Goal: Task Accomplishment & Management: Manage account settings

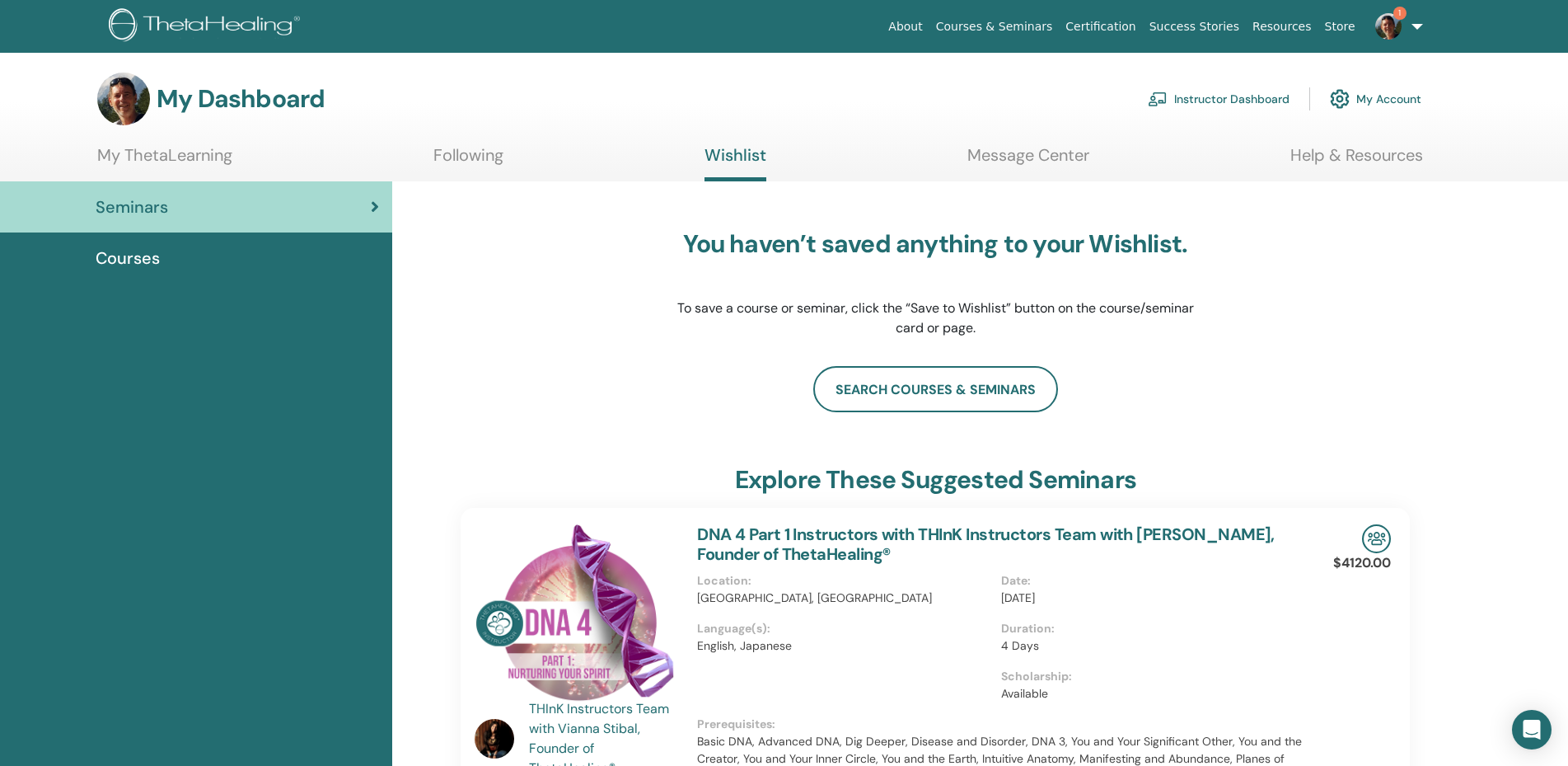
click at [136, 213] on span "Seminars" at bounding box center [132, 207] width 72 height 25
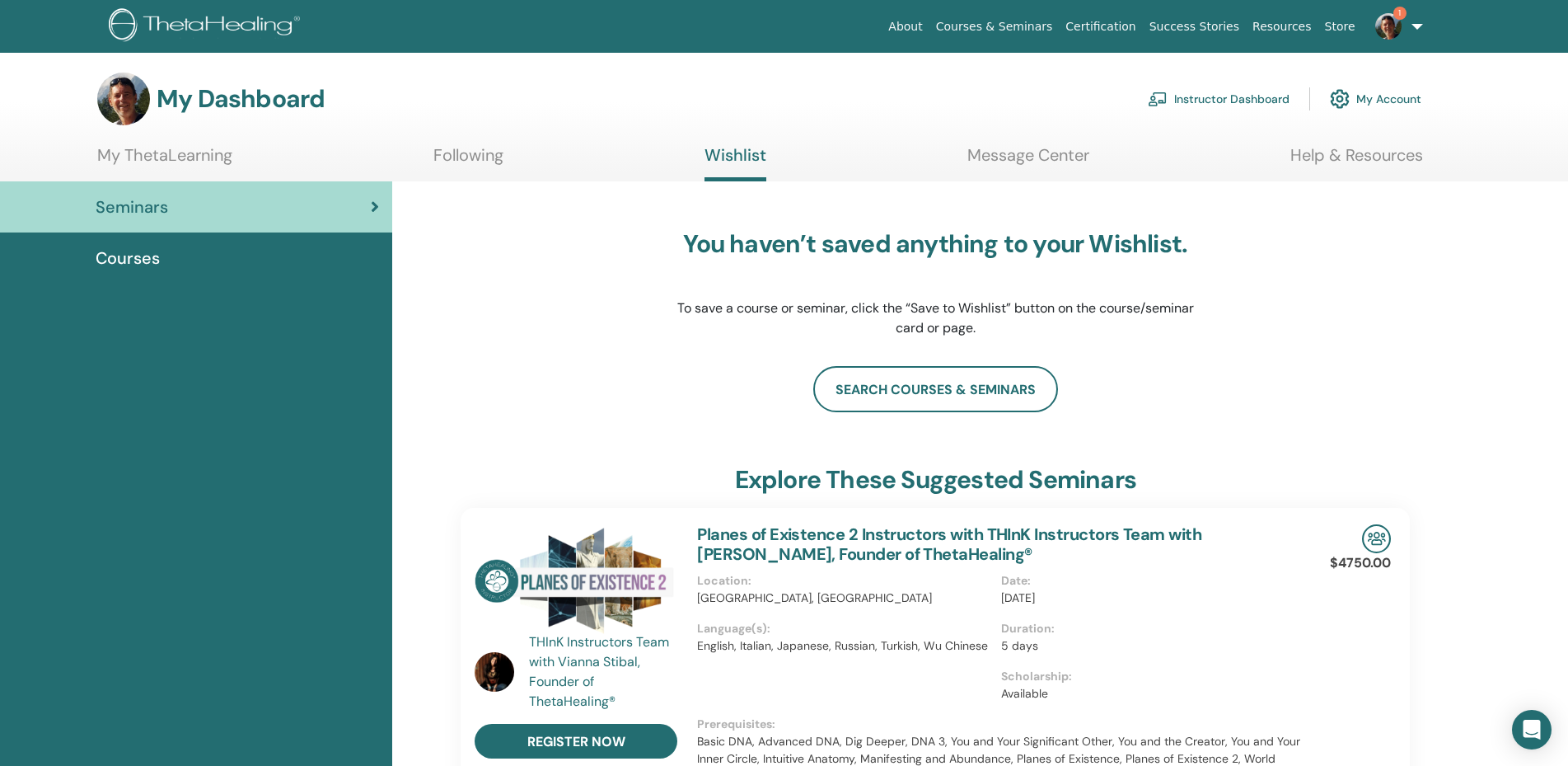
click at [1205, 94] on link "Instructor Dashboard" at bounding box center [1218, 98] width 142 height 36
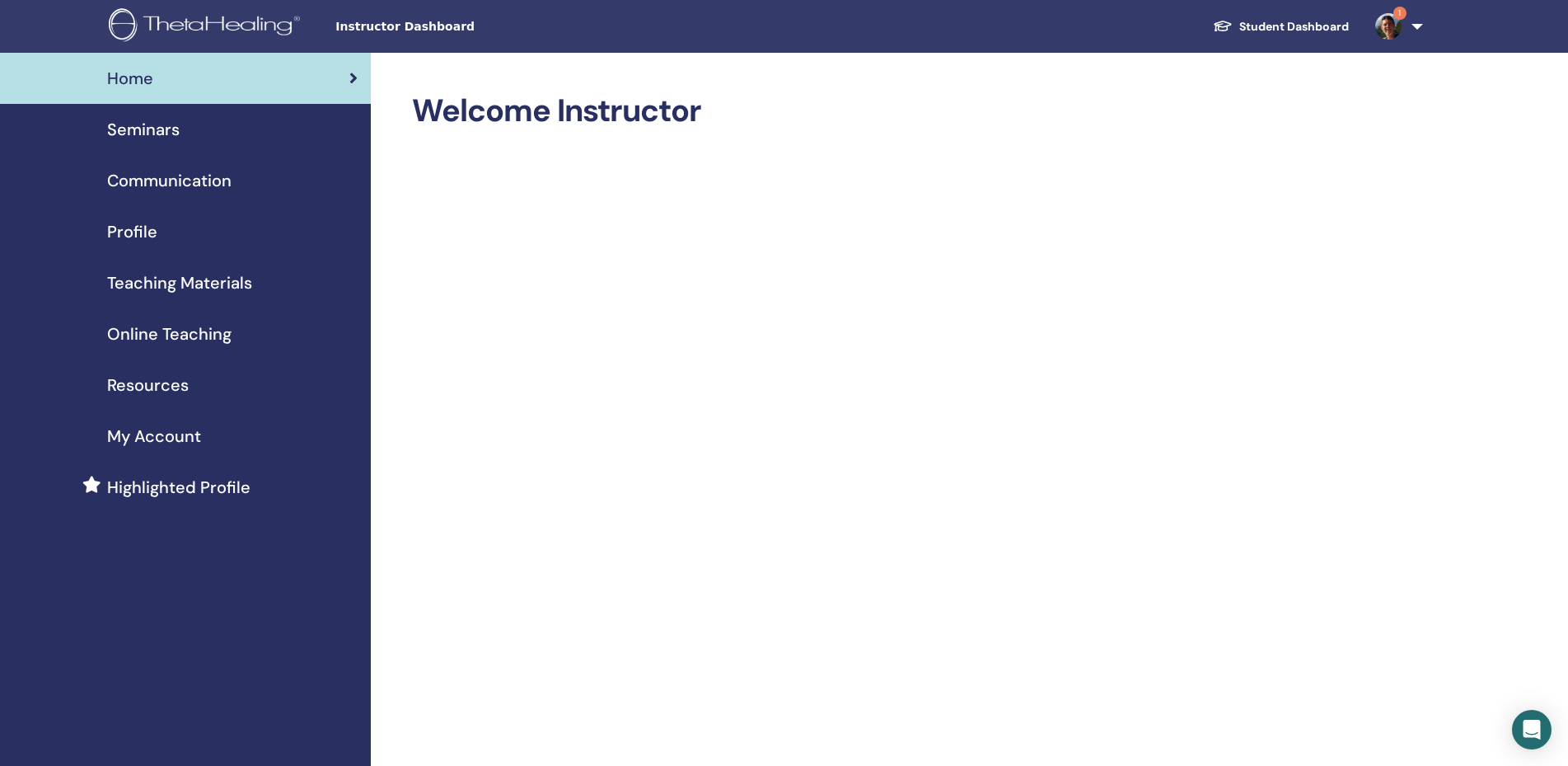
click at [173, 124] on span "Seminars" at bounding box center [144, 129] width 72 height 25
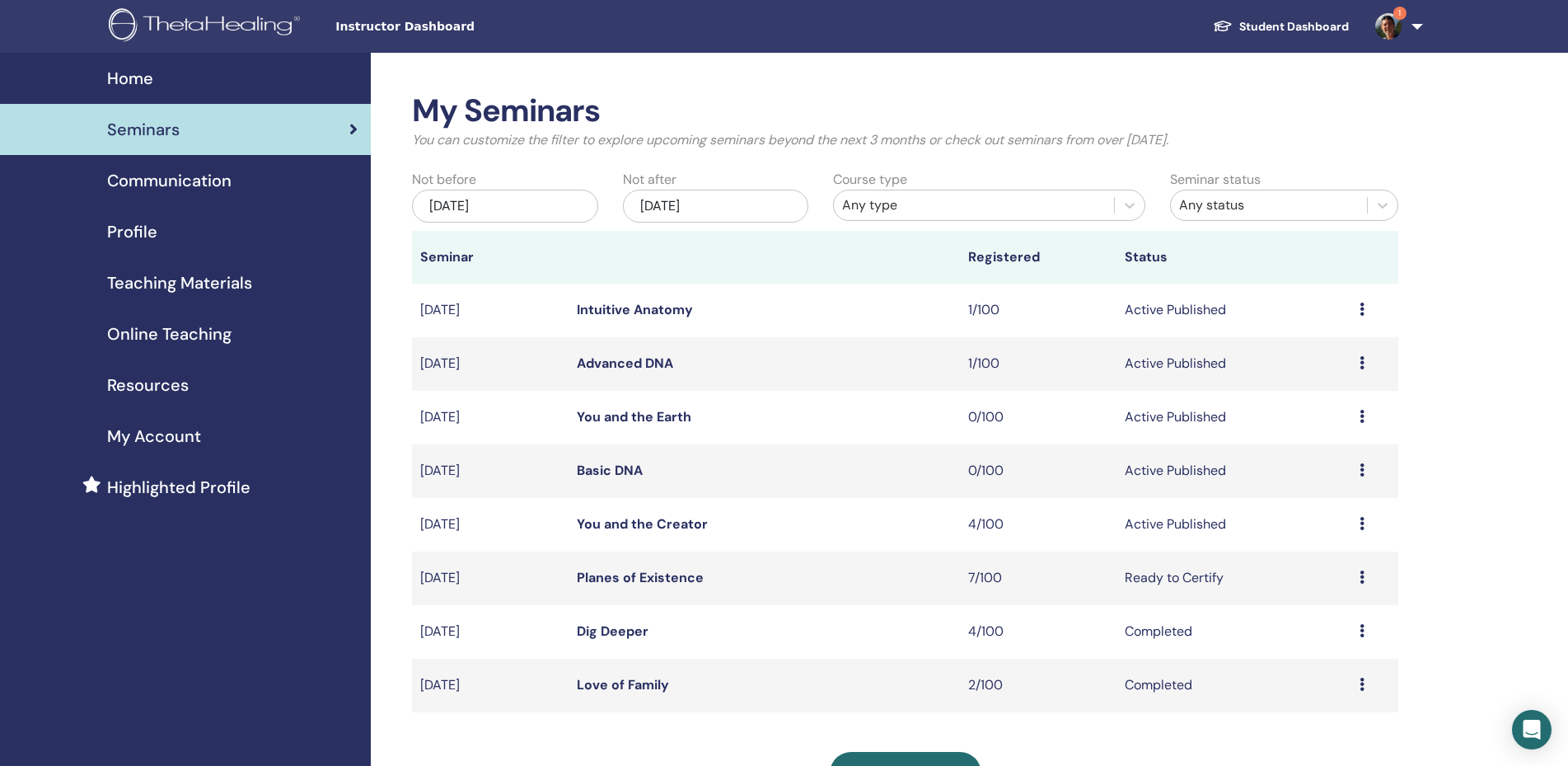
click at [661, 526] on link "You and the Creator" at bounding box center [642, 523] width 131 height 18
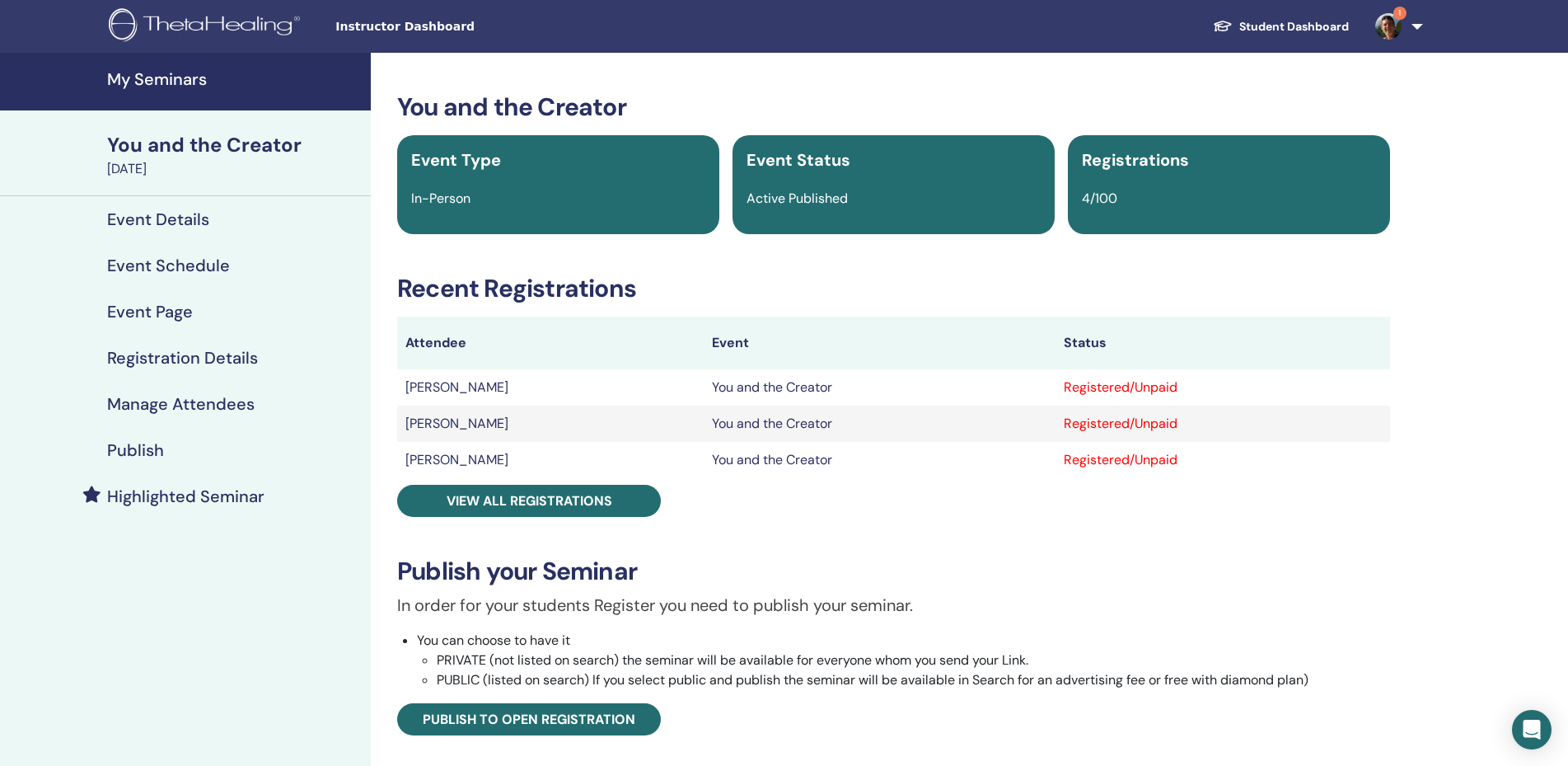
click at [245, 408] on h4 "Manage Attendees" at bounding box center [181, 403] width 147 height 19
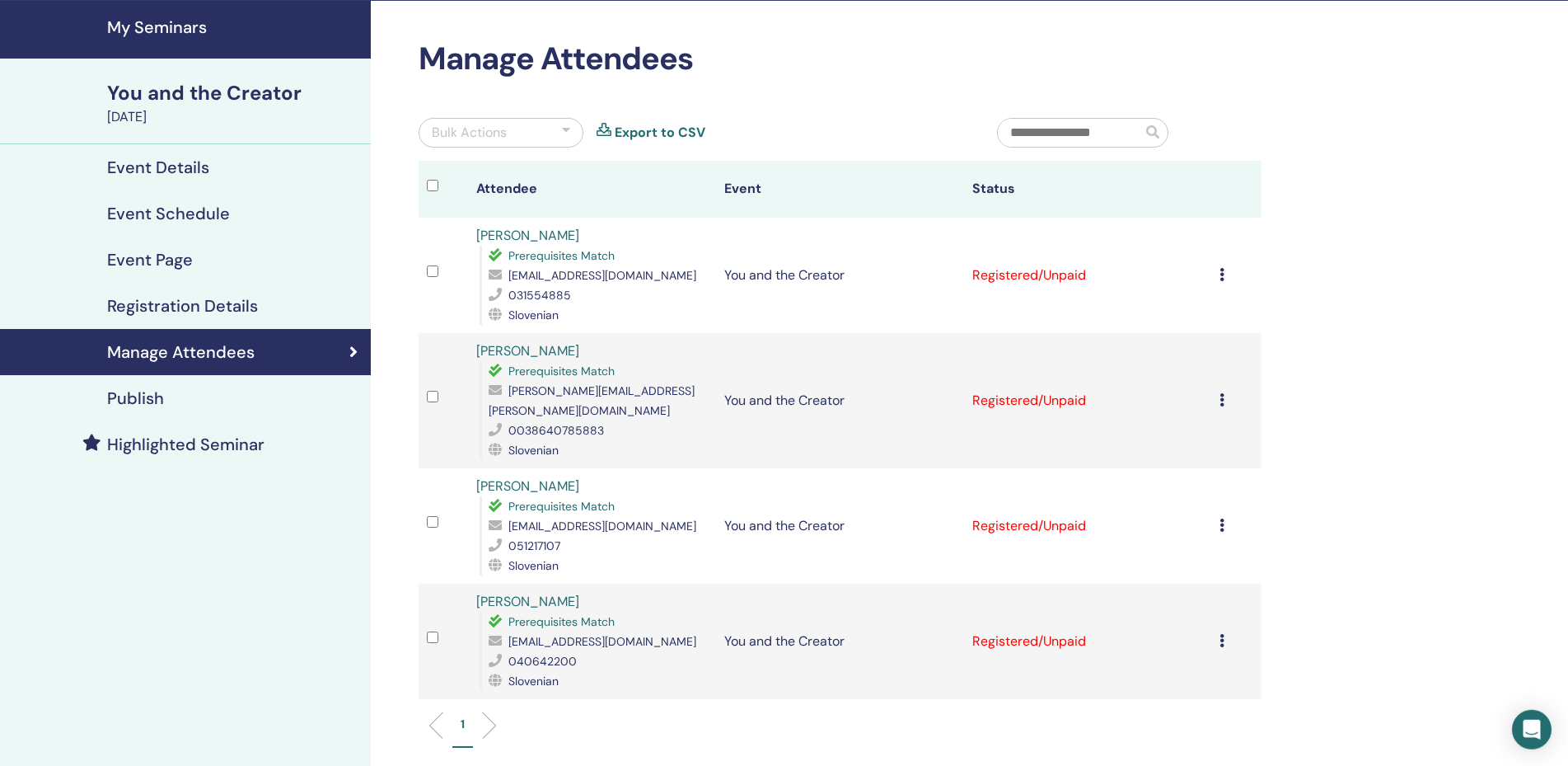
scroll to position [84, 0]
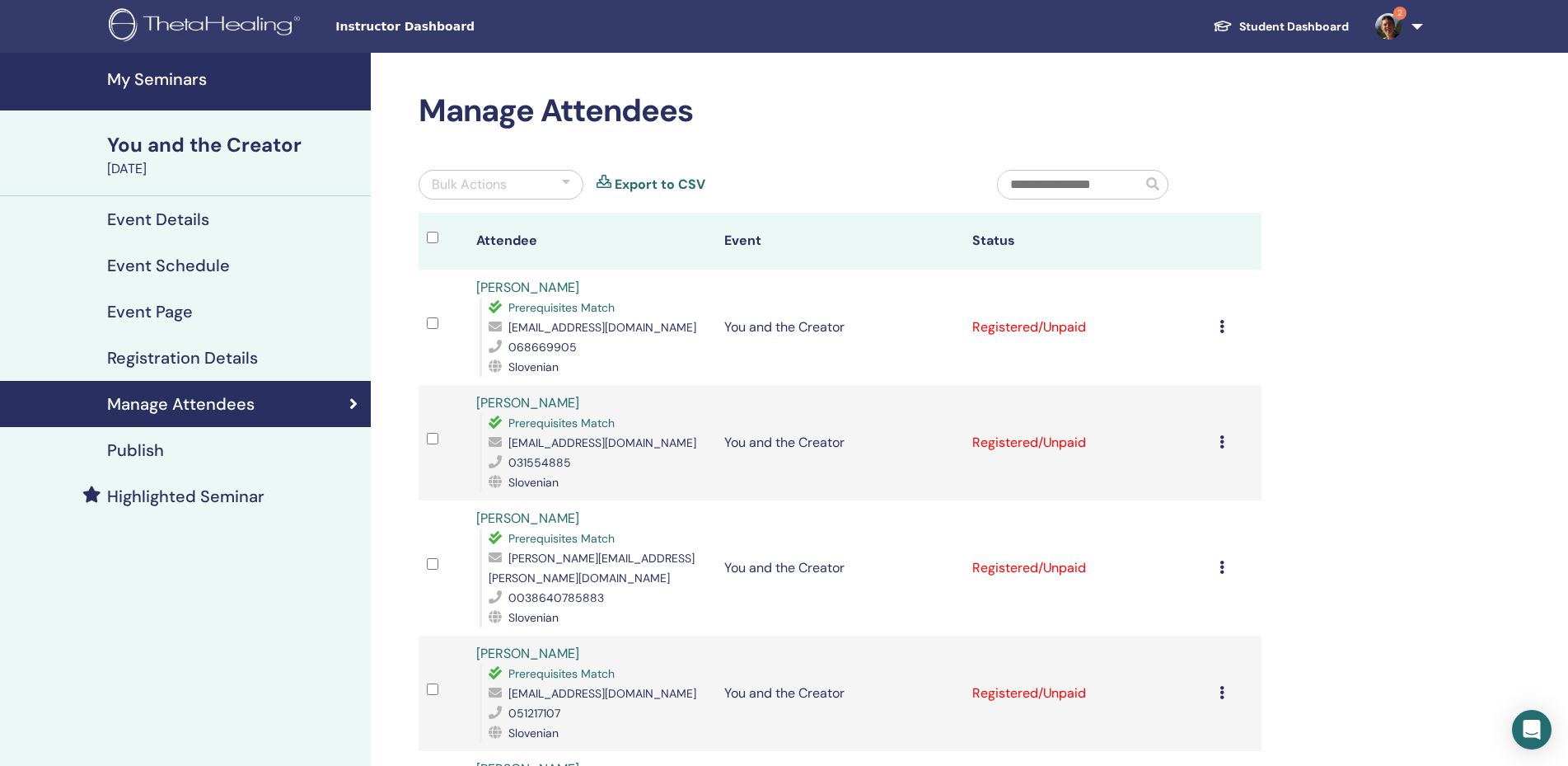
click at [1418, 26] on link "2" at bounding box center [1396, 26] width 68 height 53
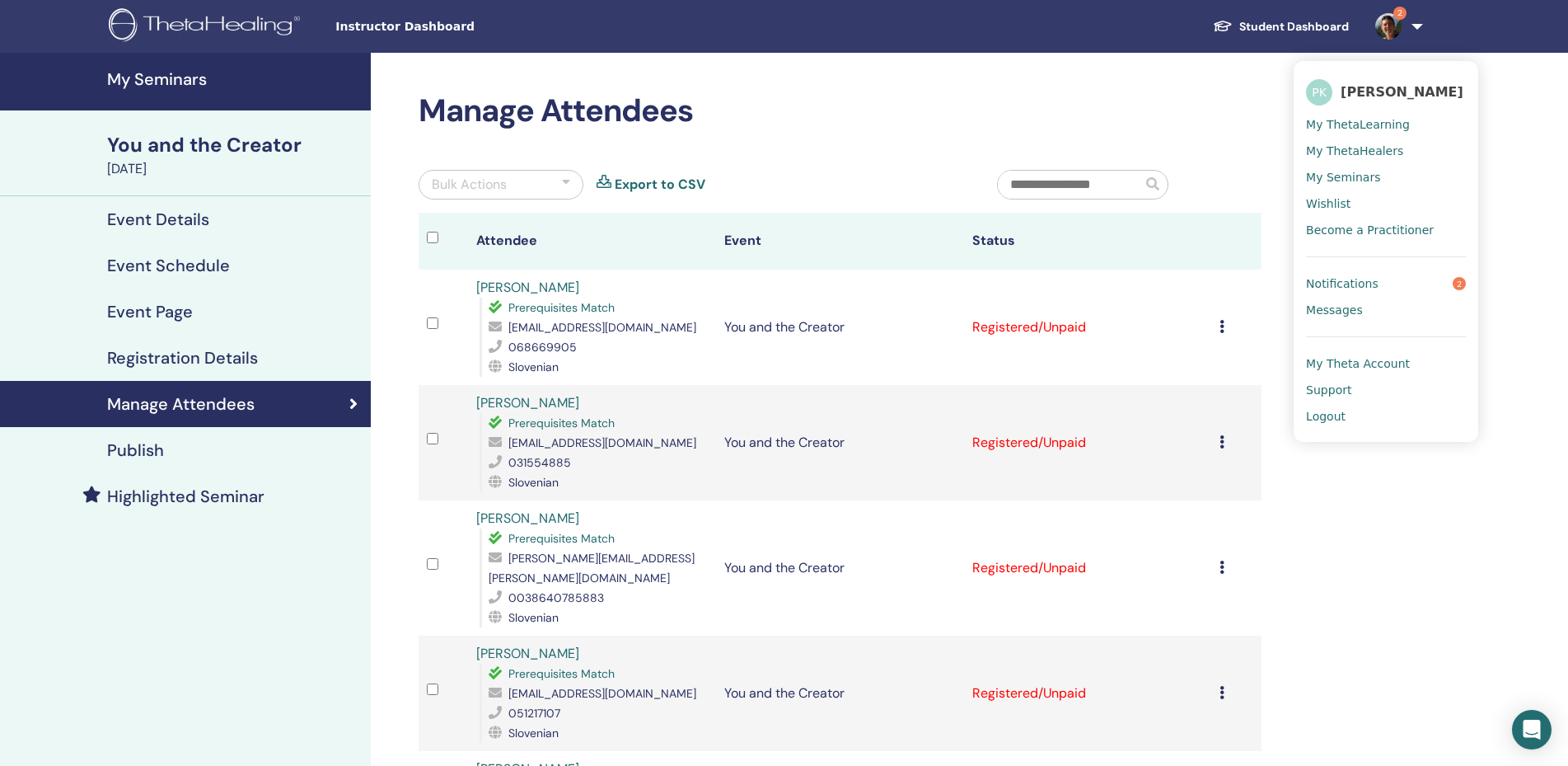
click at [1364, 281] on span "Notifications" at bounding box center [1342, 283] width 72 height 15
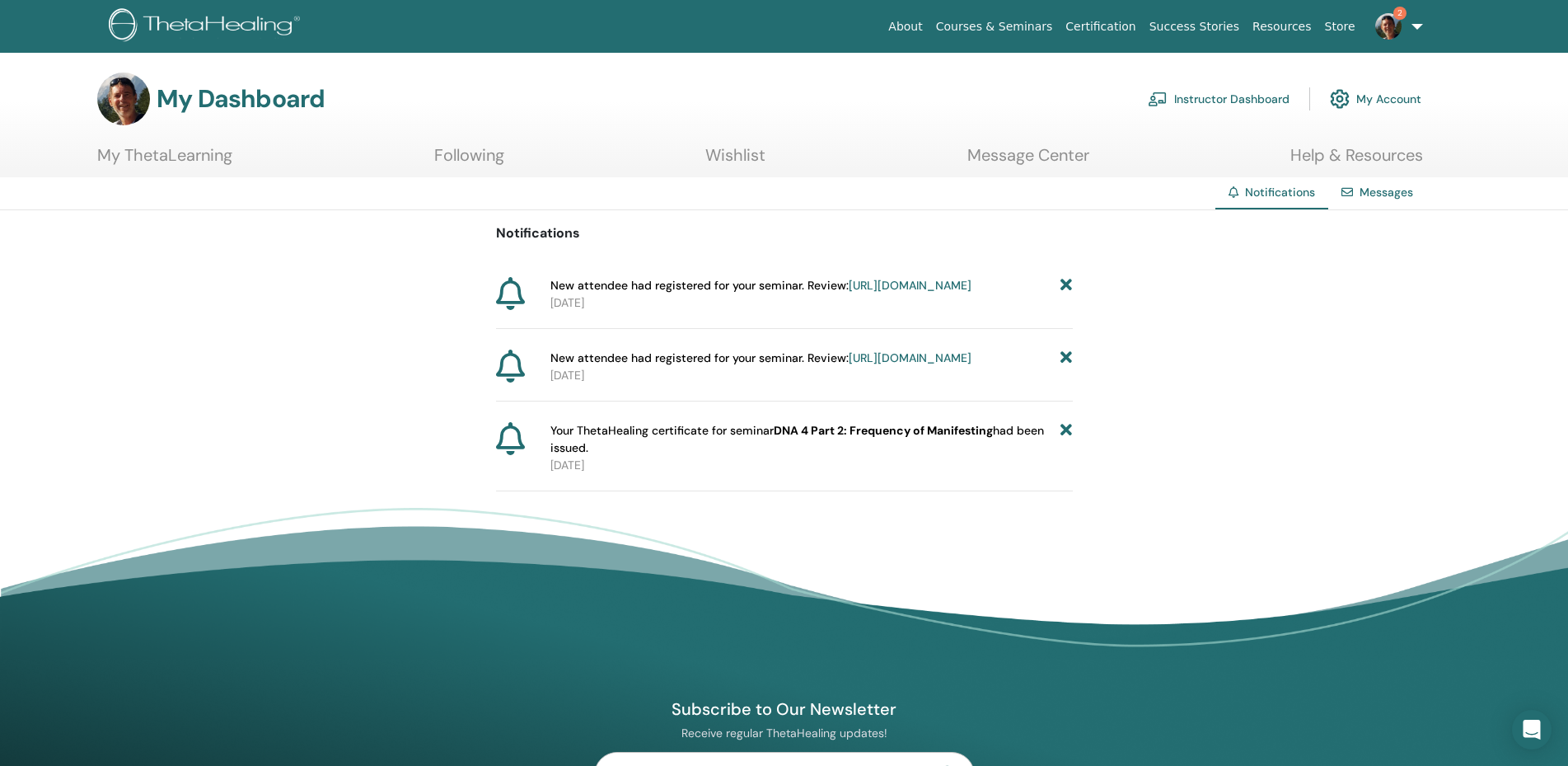
click at [944, 365] on link "https://member.thetahealing.com/instructor/seminar/375323/attendees" at bounding box center [909, 358] width 123 height 15
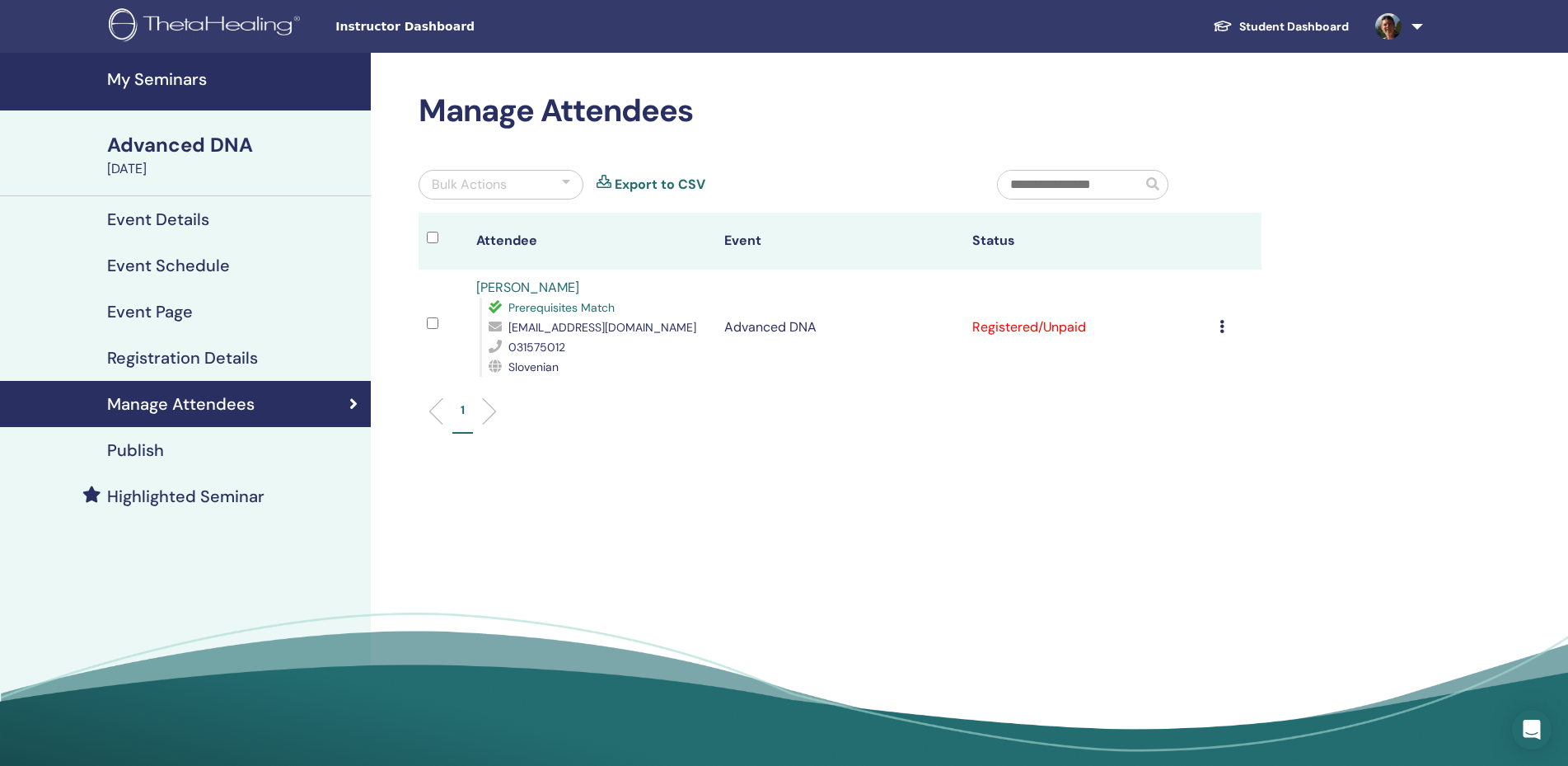
click at [1423, 20] on link at bounding box center [1396, 26] width 68 height 53
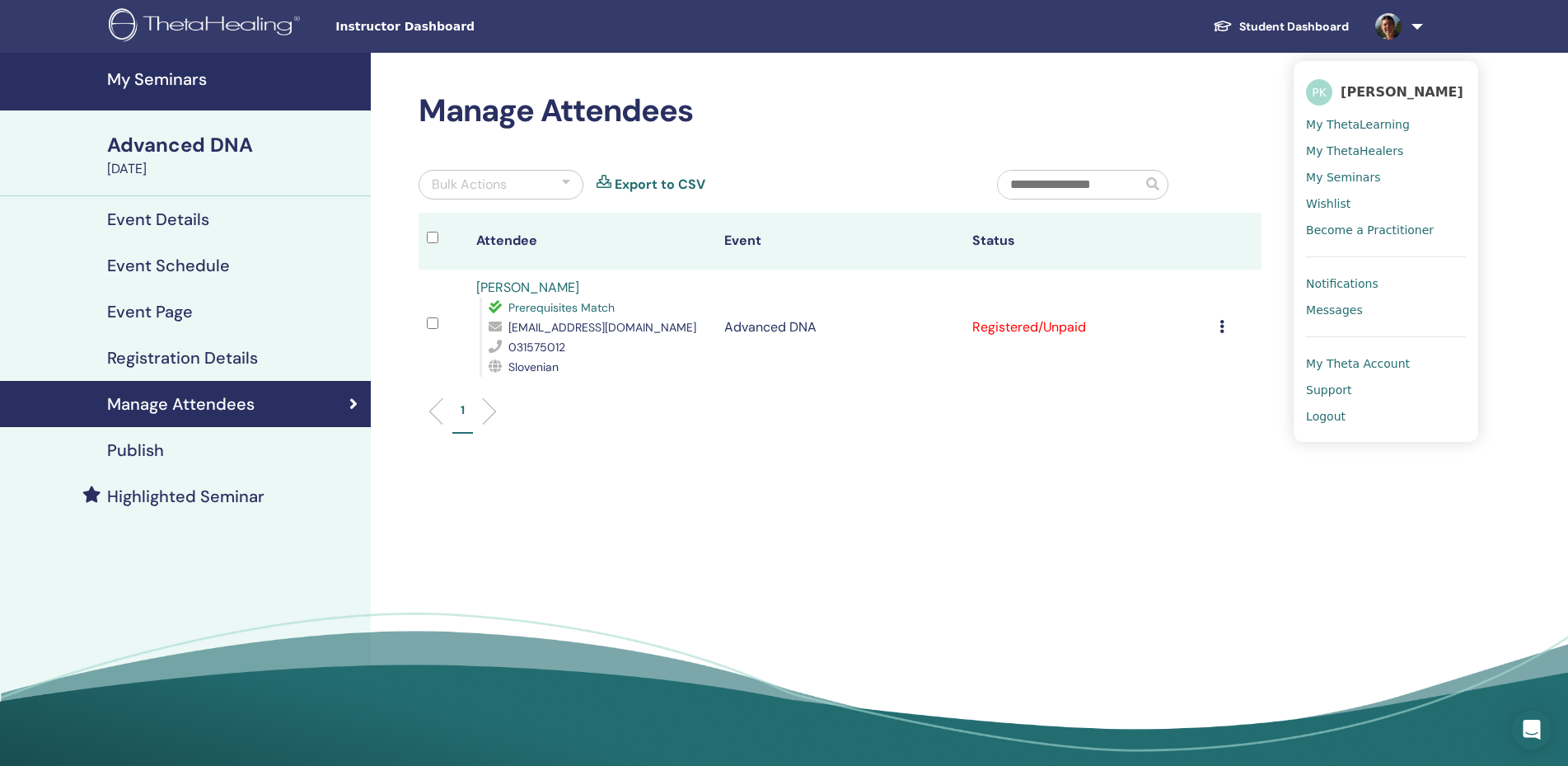
click at [1370, 284] on span "Notifications" at bounding box center [1342, 283] width 72 height 15
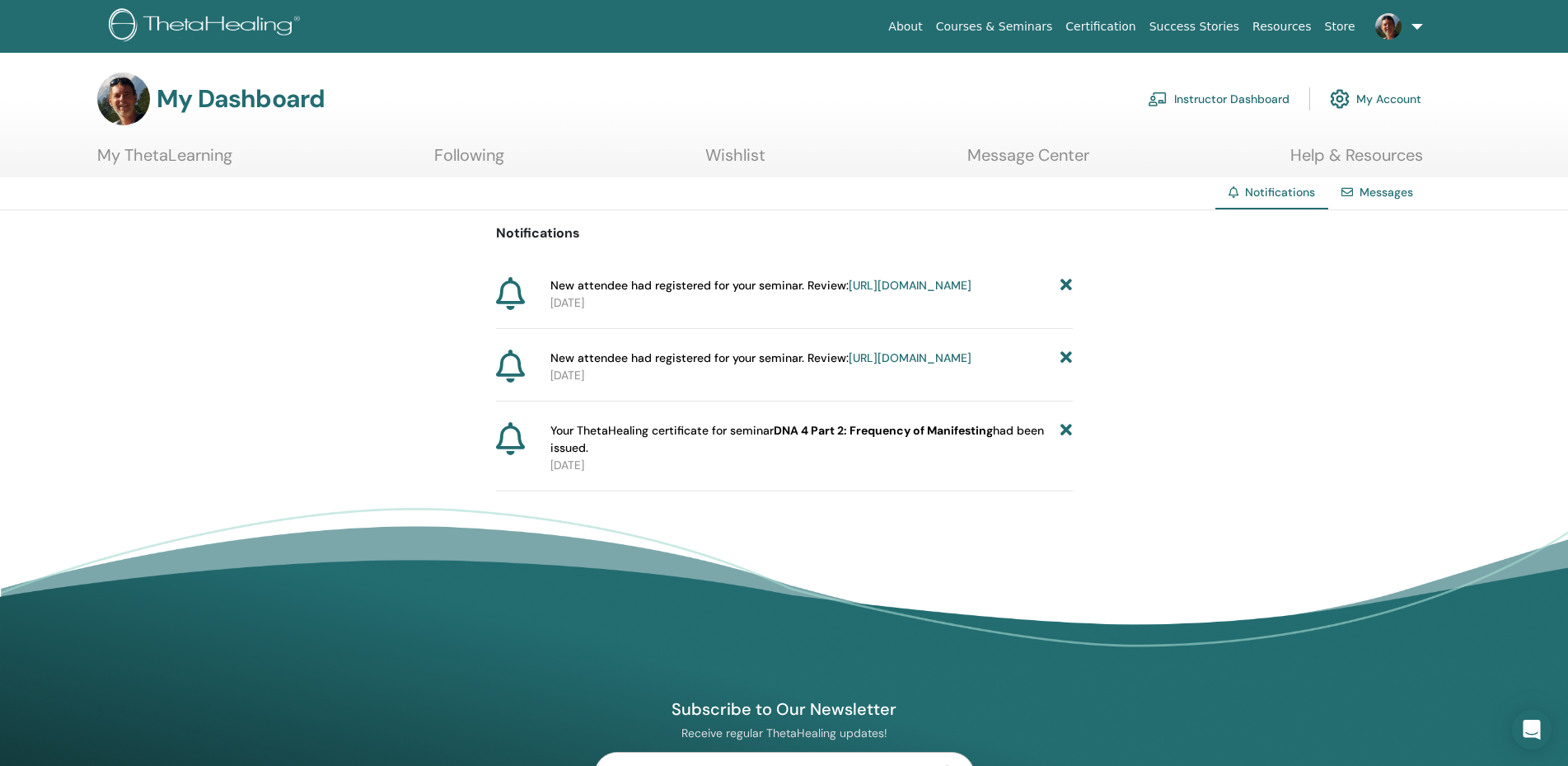
click at [1064, 367] on icon at bounding box center [1066, 358] width 11 height 18
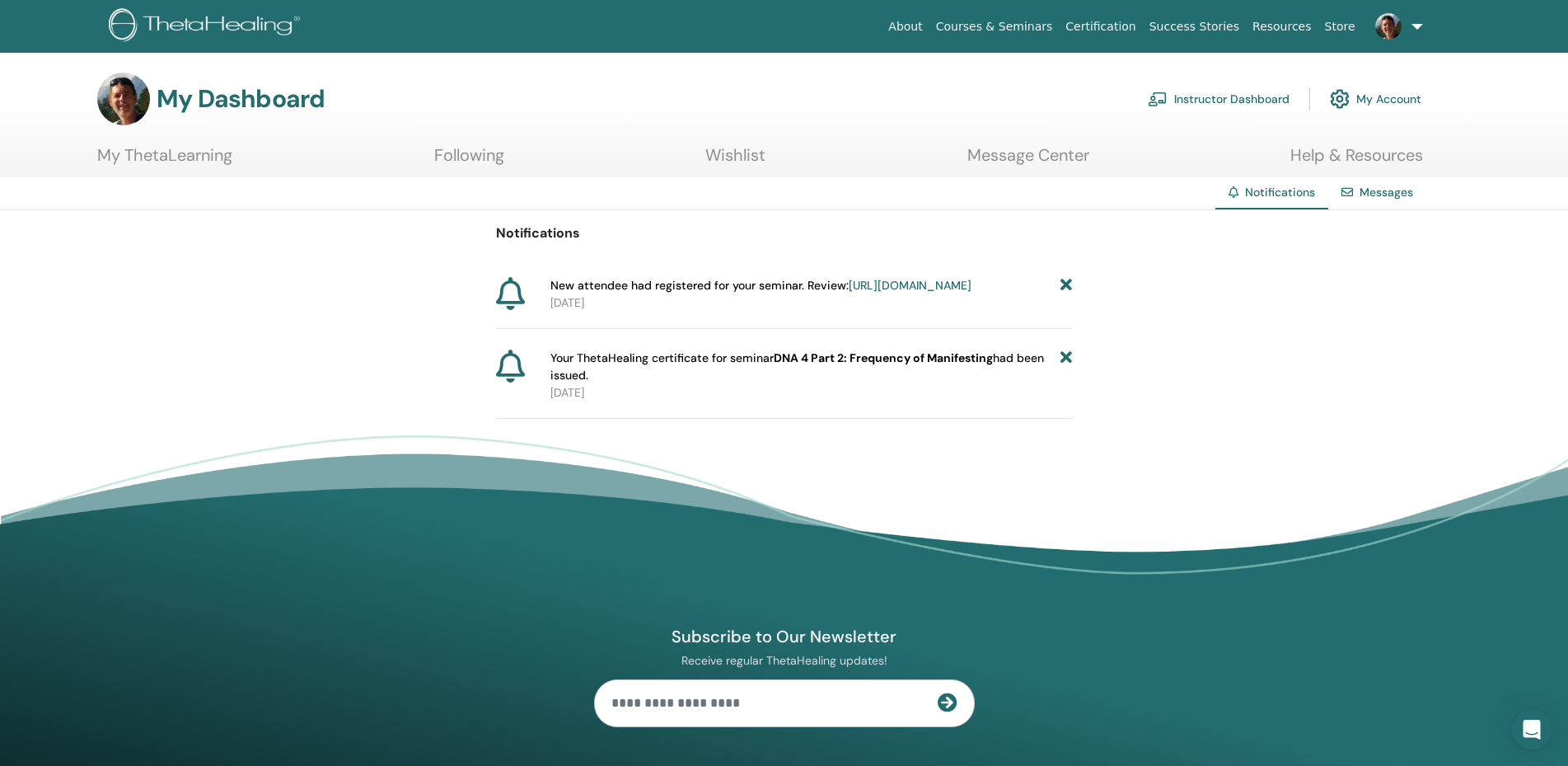
click at [882, 287] on link "[URL][DOMAIN_NAME]" at bounding box center [909, 285] width 123 height 15
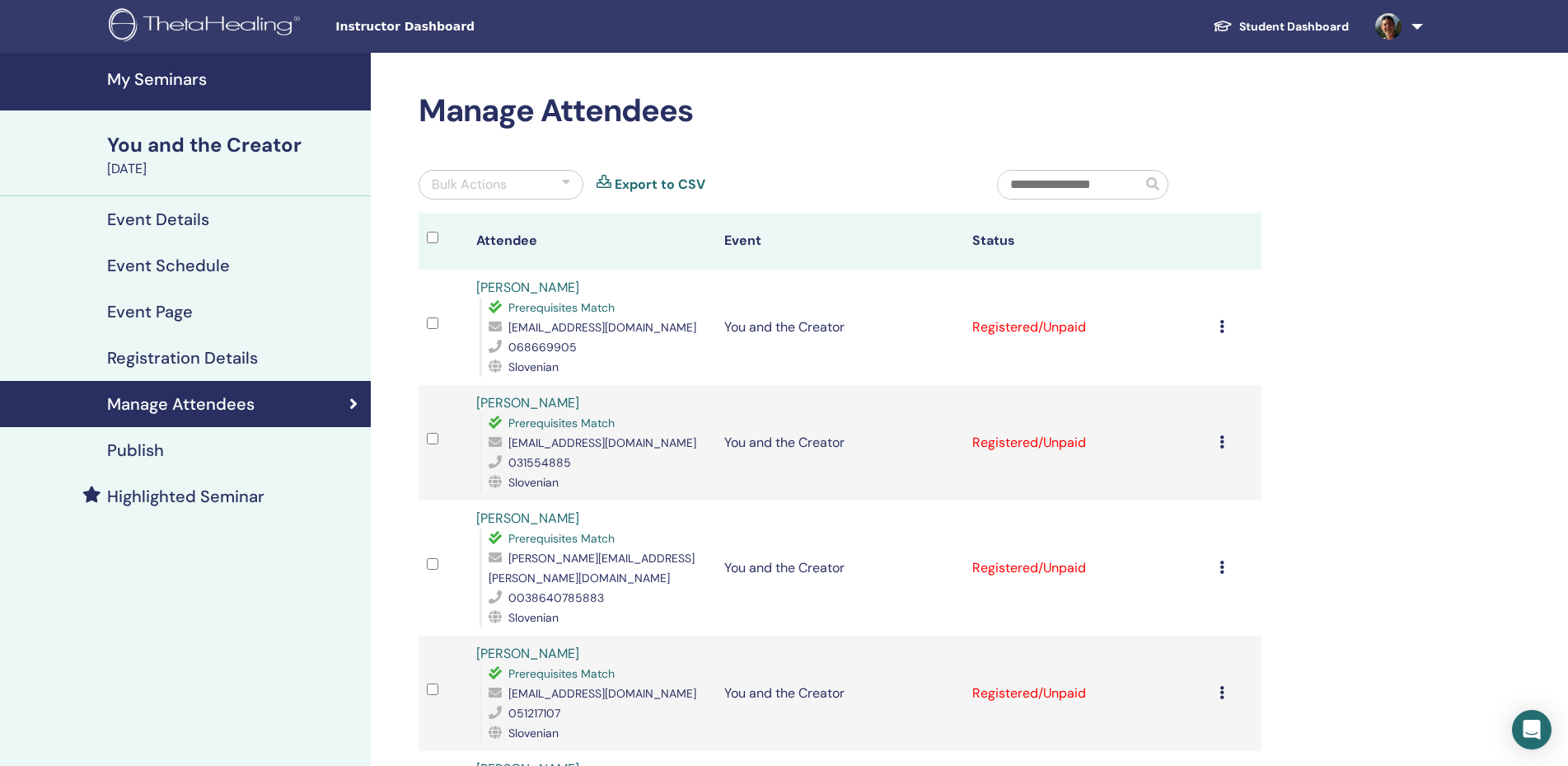
click at [1415, 24] on link at bounding box center [1396, 26] width 68 height 53
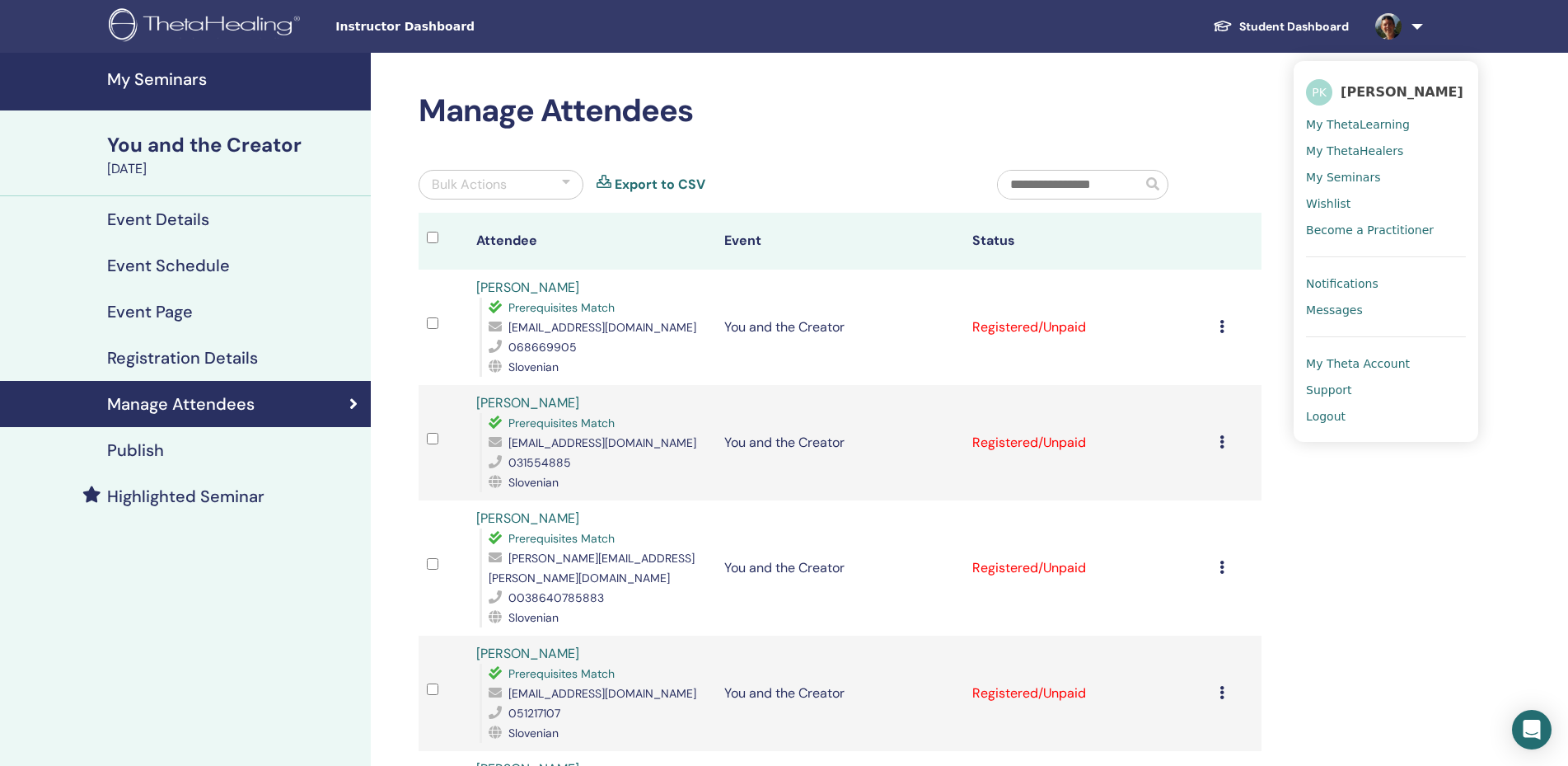
click at [1349, 286] on span "Notifications" at bounding box center [1342, 283] width 72 height 15
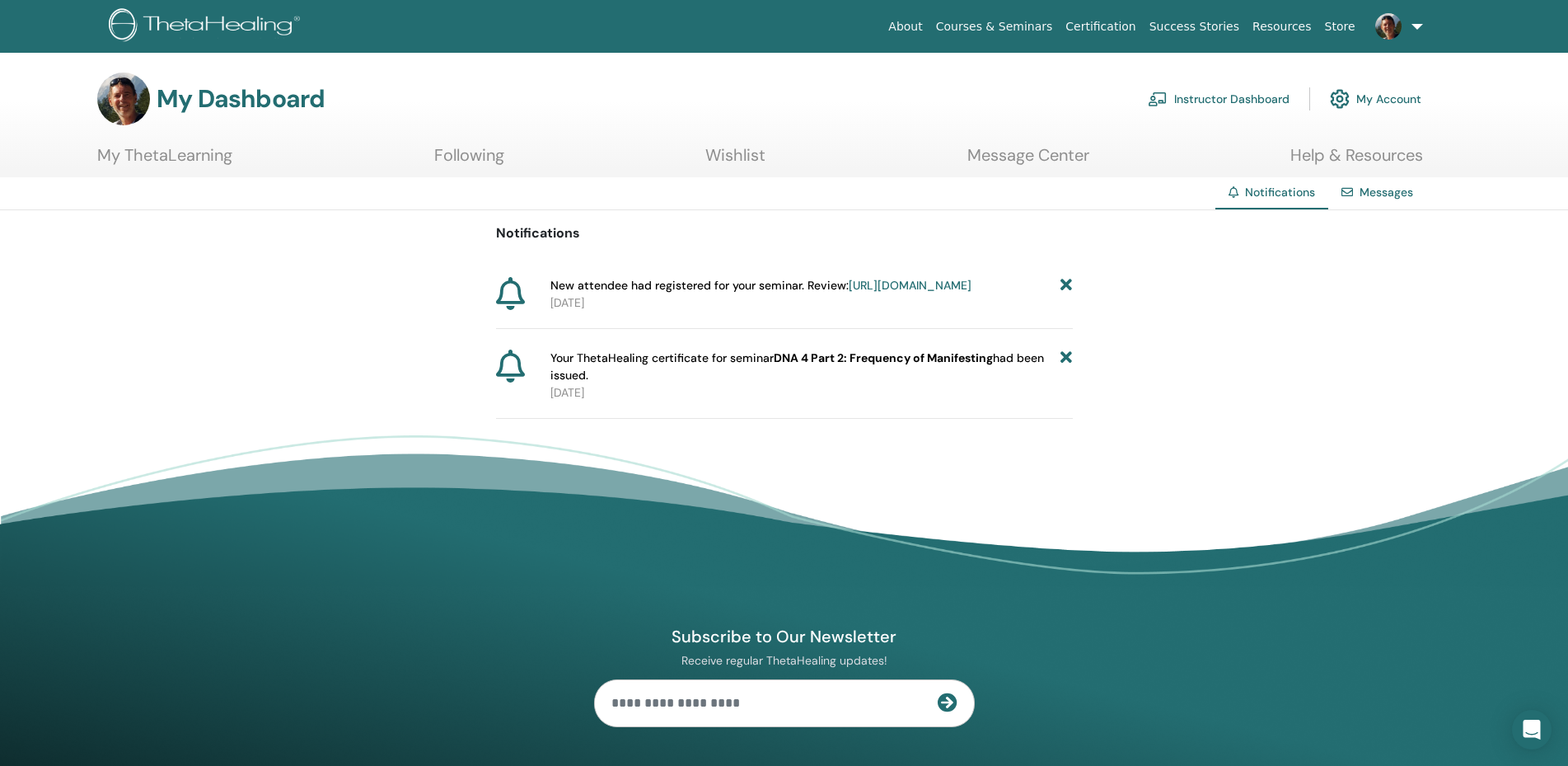
click at [1064, 280] on icon at bounding box center [1066, 285] width 11 height 18
